Goal: Information Seeking & Learning: Understand process/instructions

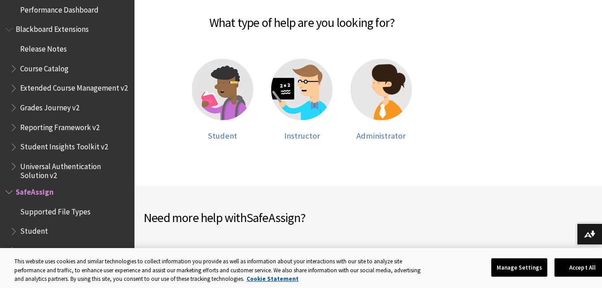
scroll to position [204, 0]
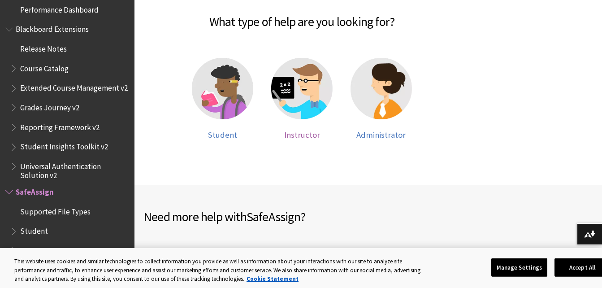
click at [298, 133] on span "Instructor" at bounding box center [302, 135] width 36 height 10
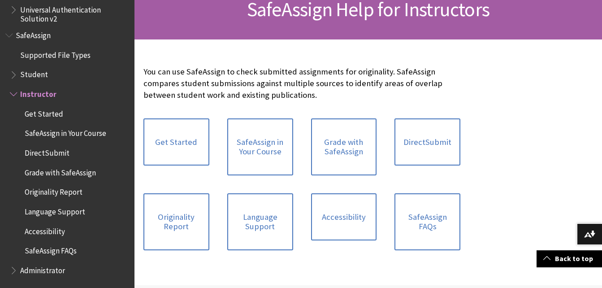
scroll to position [148, 0]
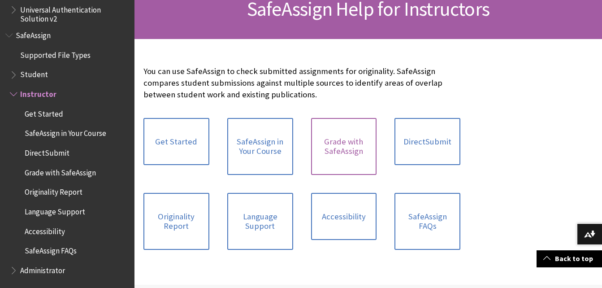
click at [351, 139] on link "Grade with SafeAssign" at bounding box center [344, 146] width 66 height 57
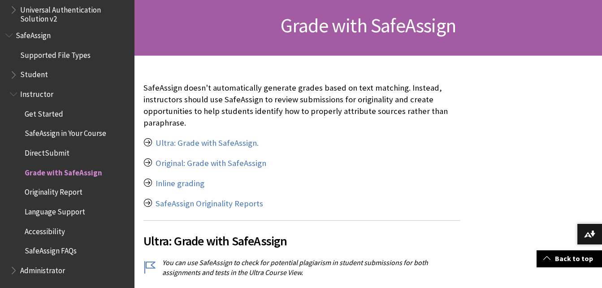
scroll to position [132, 0]
click at [213, 164] on link "Original: Grade with SafeAssign" at bounding box center [211, 162] width 111 height 11
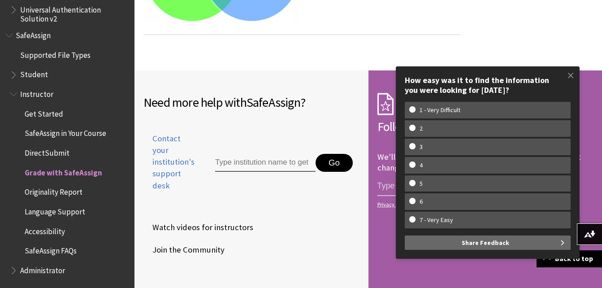
scroll to position [1766, 0]
click at [299, 199] on li "Contact your institution's support desk Go" at bounding box center [252, 167] width 218 height 96
click at [566, 76] on span at bounding box center [570, 75] width 19 height 19
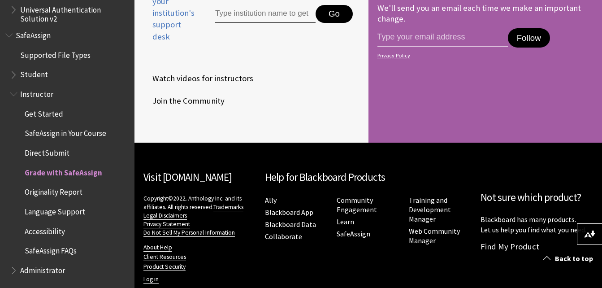
scroll to position [1922, 0]
